Goal: Find specific page/section: Find specific page/section

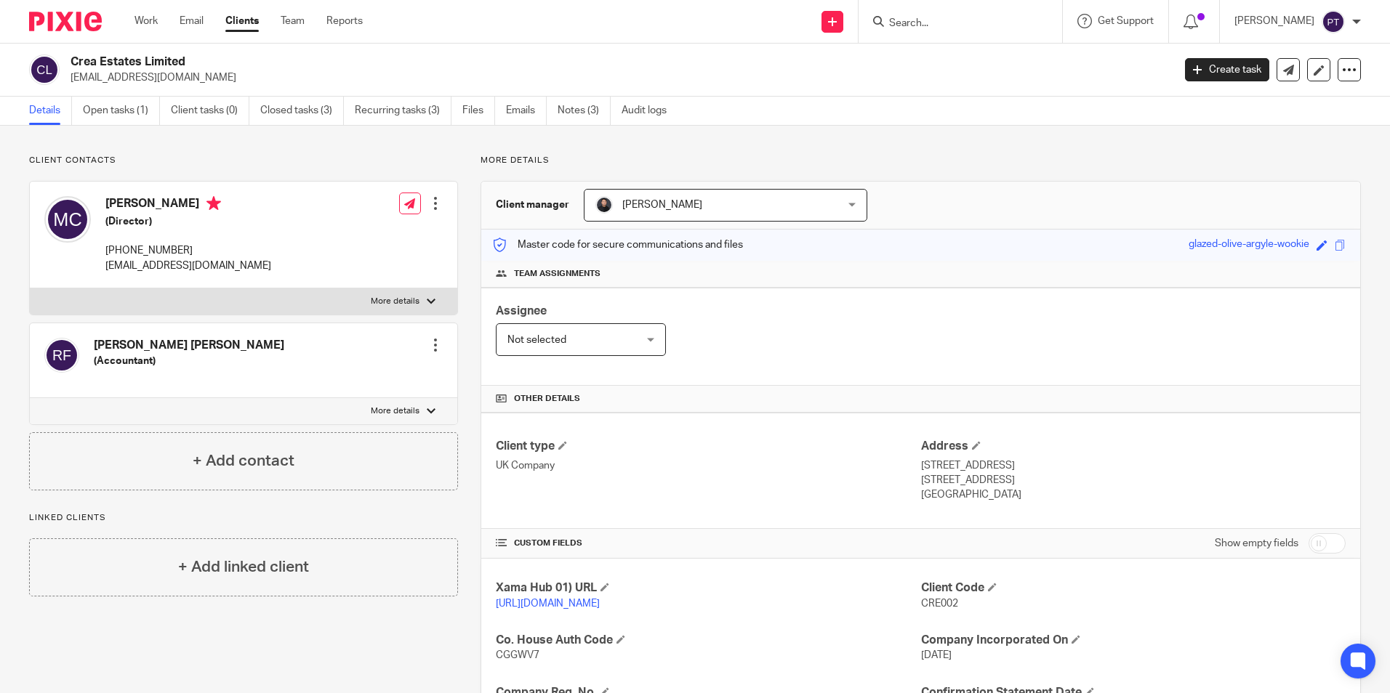
click at [914, 20] on input "Search" at bounding box center [952, 23] width 131 height 13
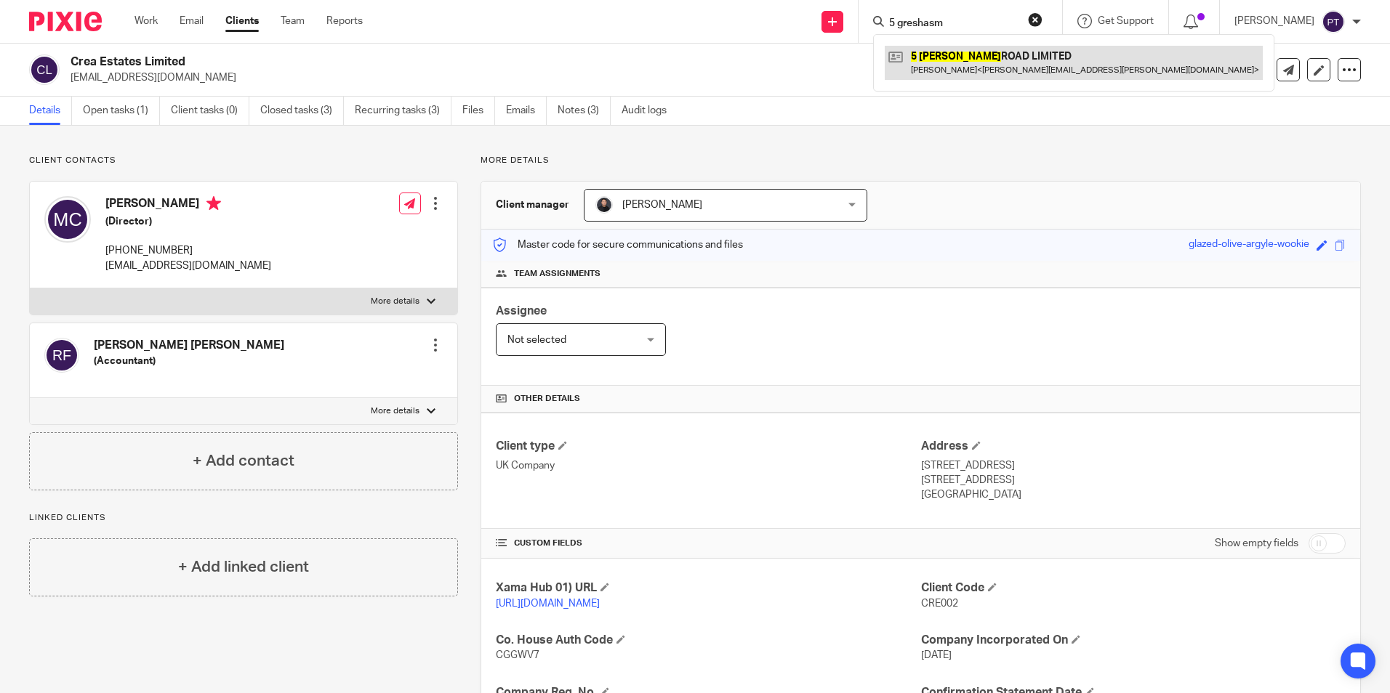
type input "5 greshasm"
click at [996, 52] on link at bounding box center [1074, 62] width 378 height 33
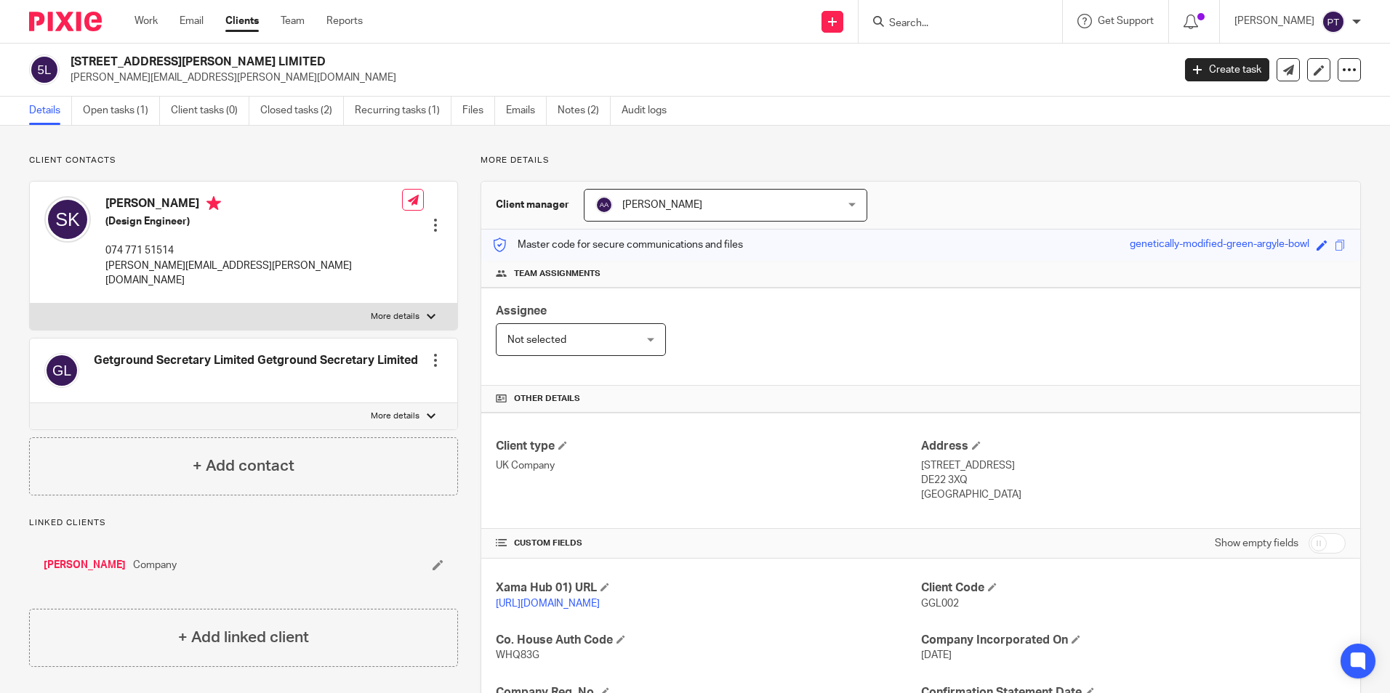
scroll to position [245, 0]
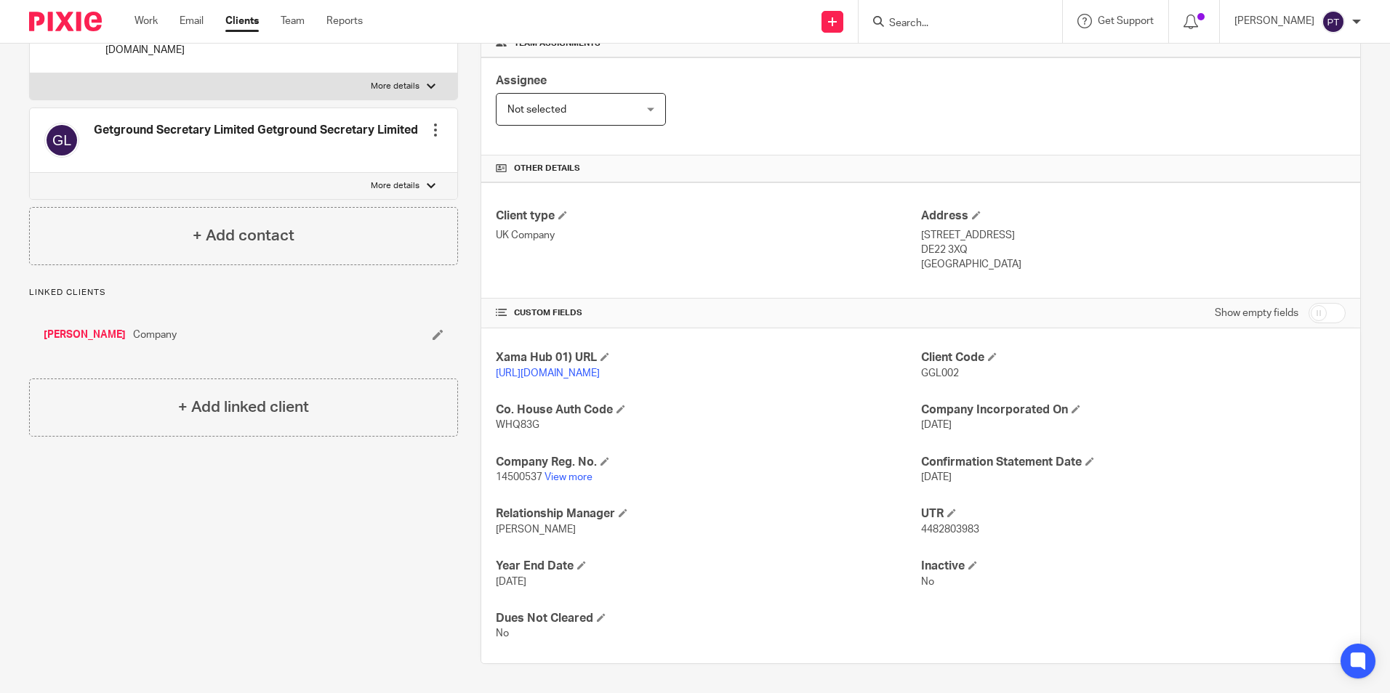
click at [906, 10] on div at bounding box center [960, 21] width 204 height 43
click at [931, 15] on form at bounding box center [964, 21] width 155 height 18
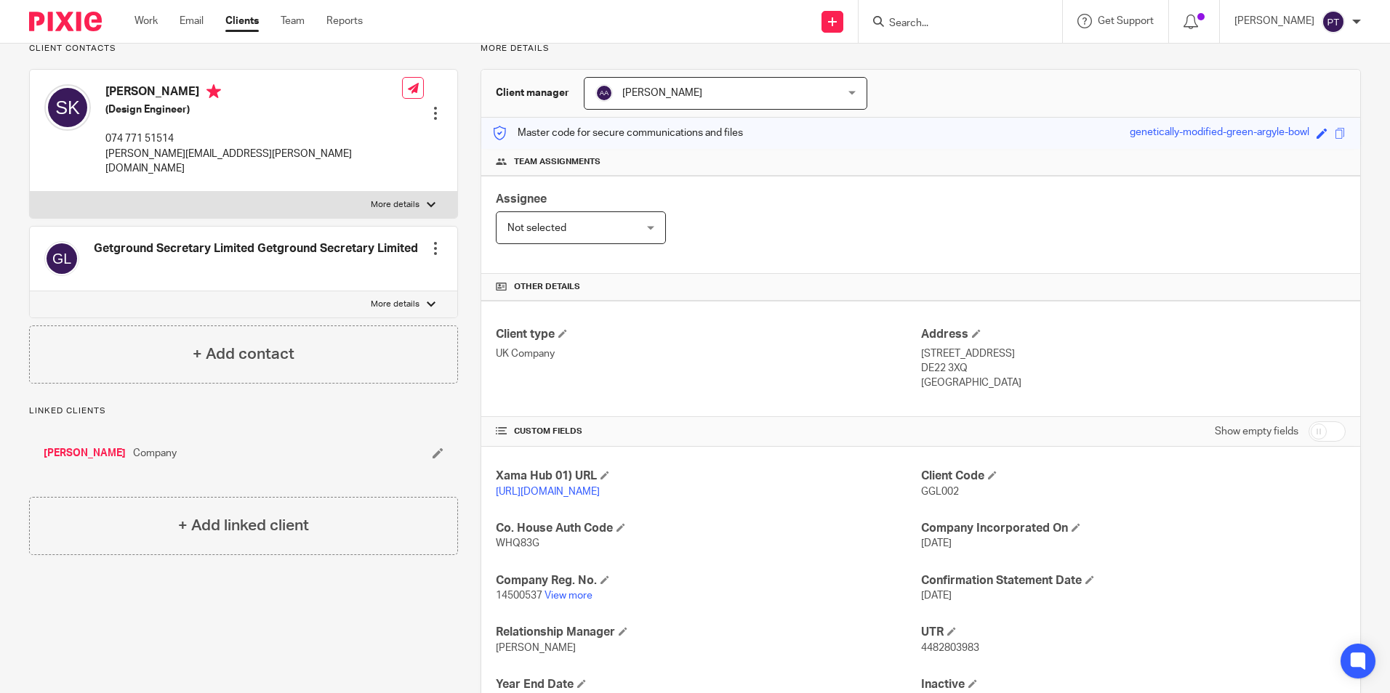
scroll to position [0, 0]
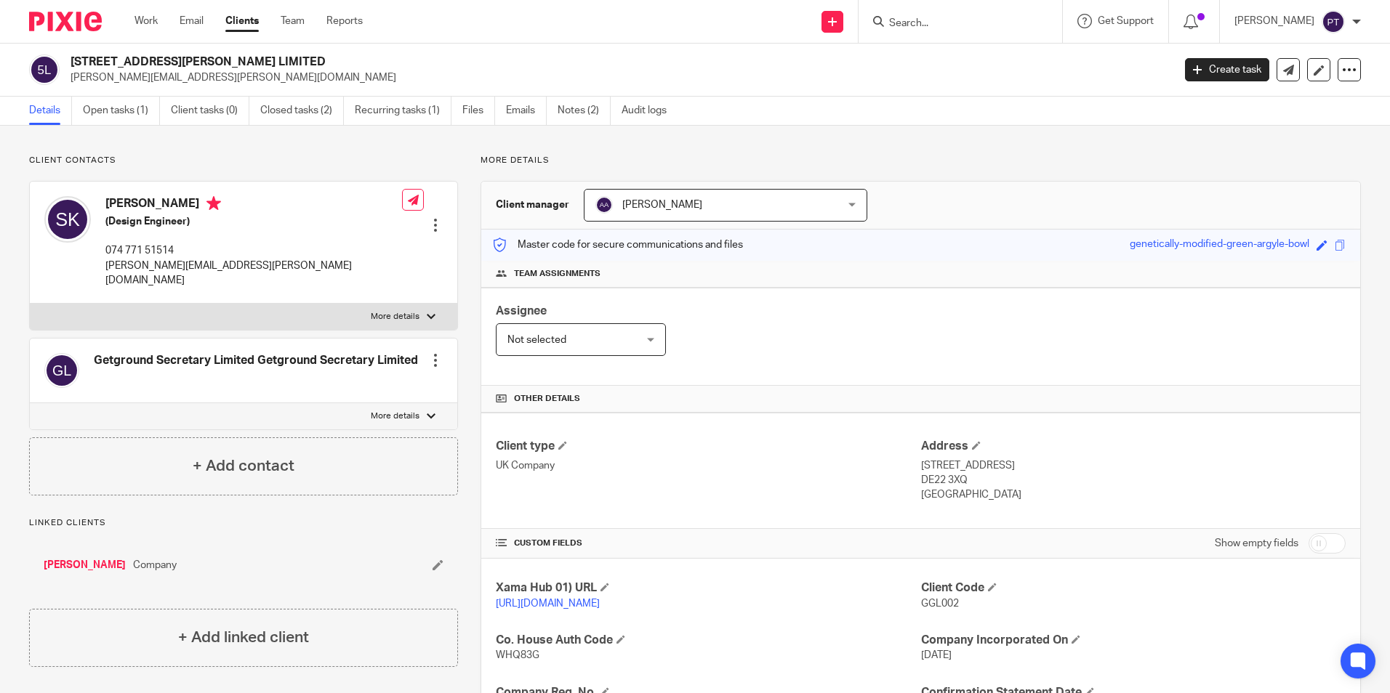
click at [921, 17] on input "Search" at bounding box center [952, 23] width 131 height 13
type input "shs"
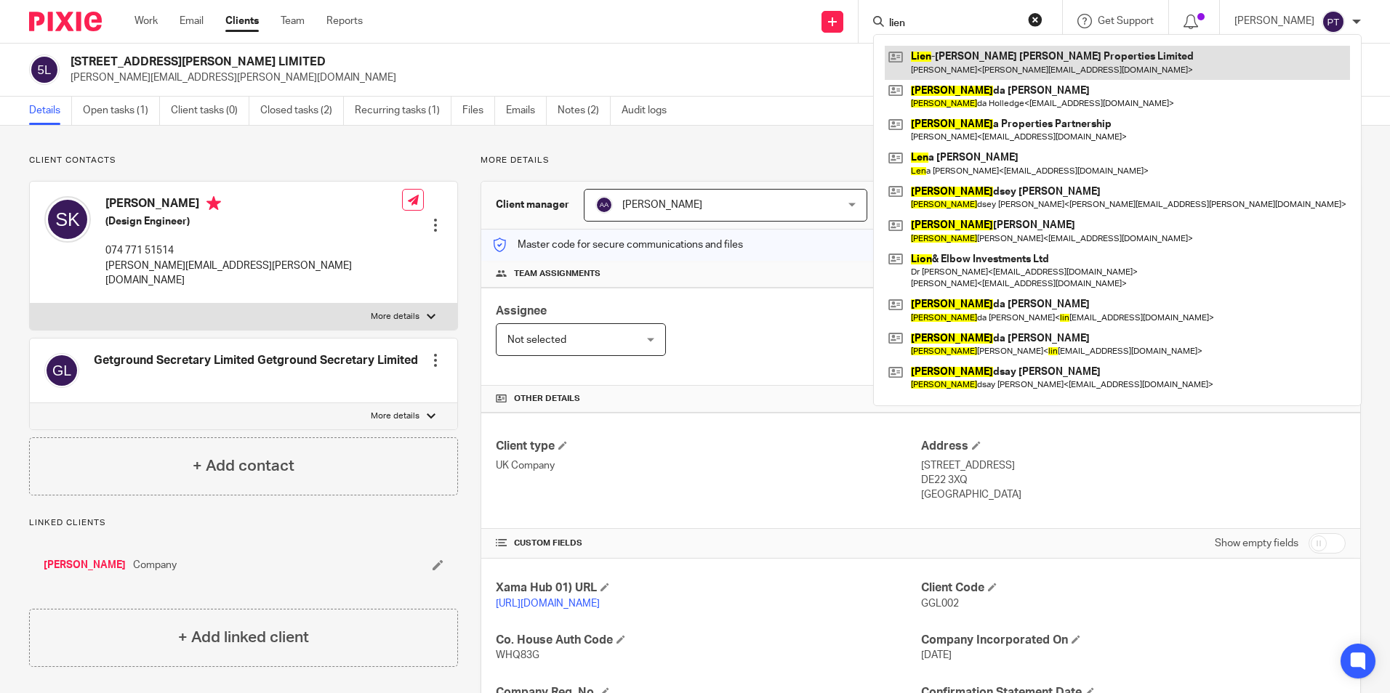
type input "lien"
click at [1090, 65] on link at bounding box center [1117, 62] width 465 height 33
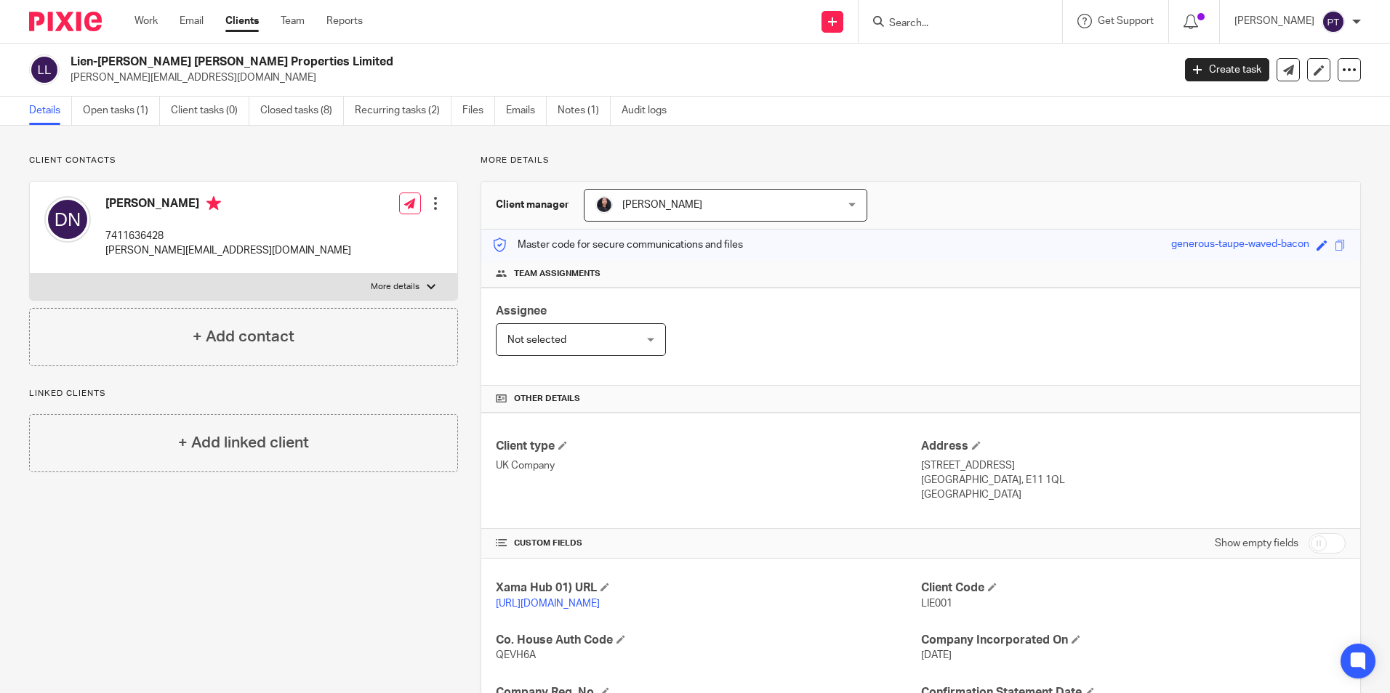
scroll to position [297, 0]
